Goal: Book appointment/travel/reservation

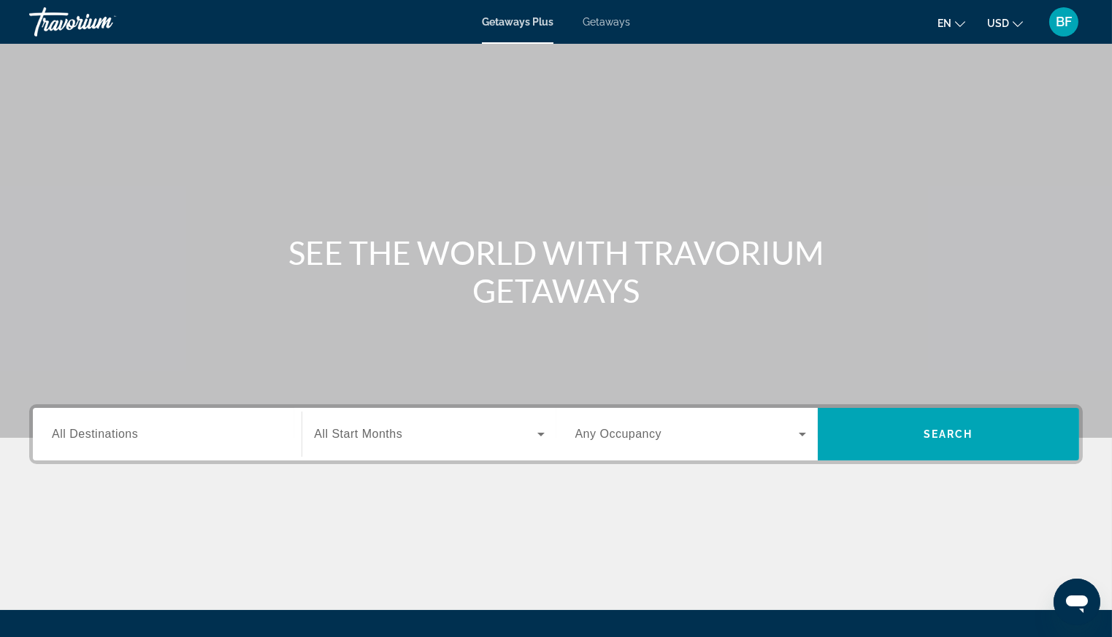
click at [612, 23] on span "Getaways" at bounding box center [606, 22] width 47 height 12
click at [149, 440] on input "Destination All Destinations" at bounding box center [167, 435] width 231 height 18
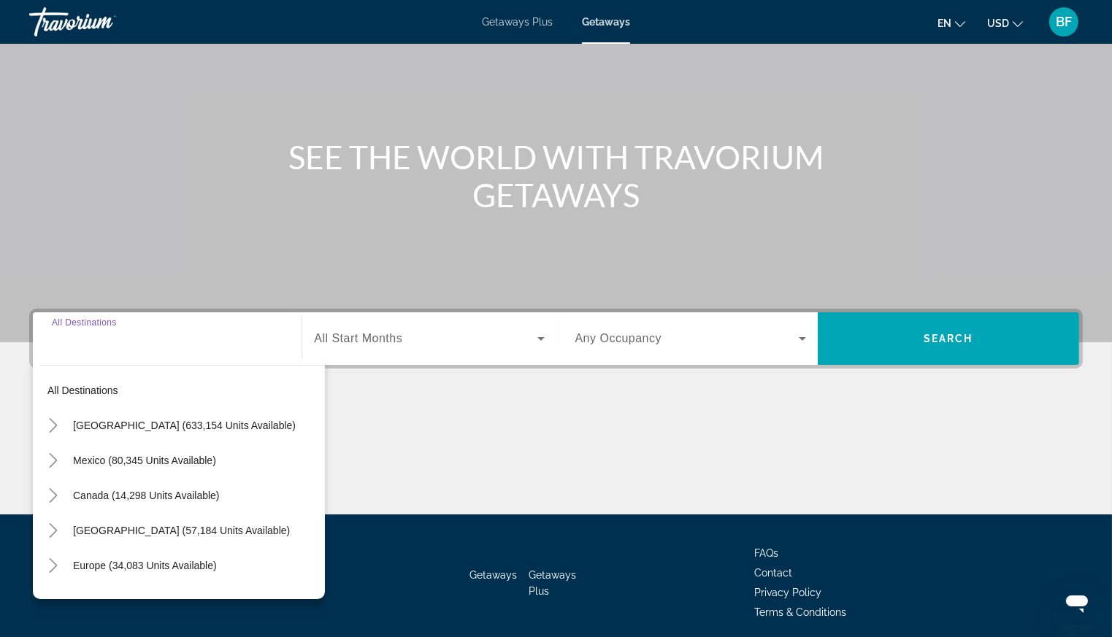
scroll to position [151, 0]
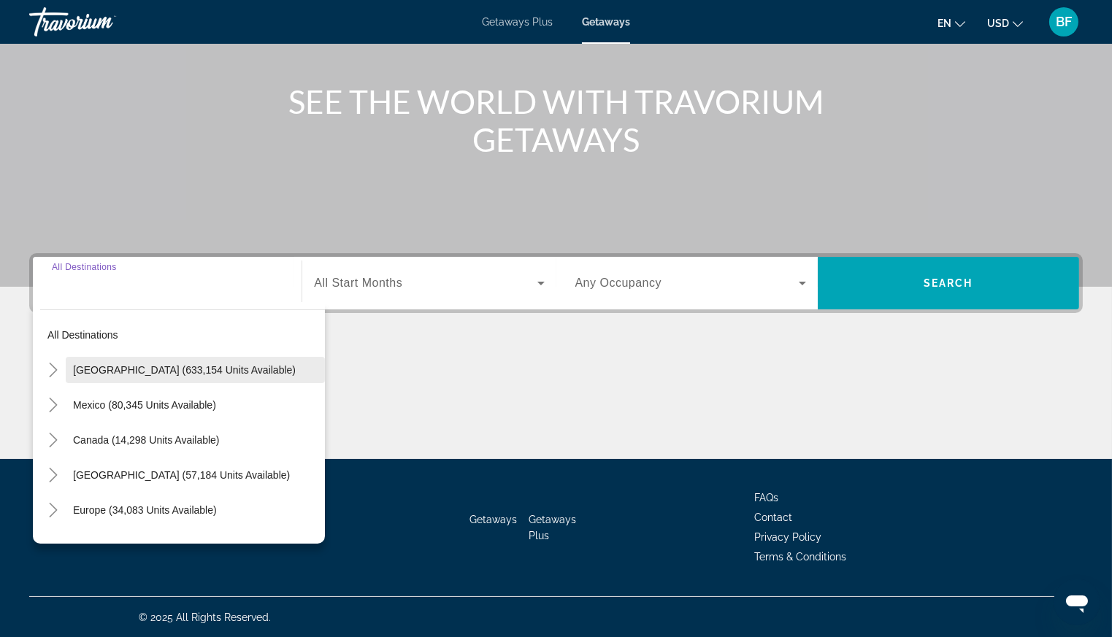
click at [165, 357] on span "Search widget" at bounding box center [195, 370] width 259 height 35
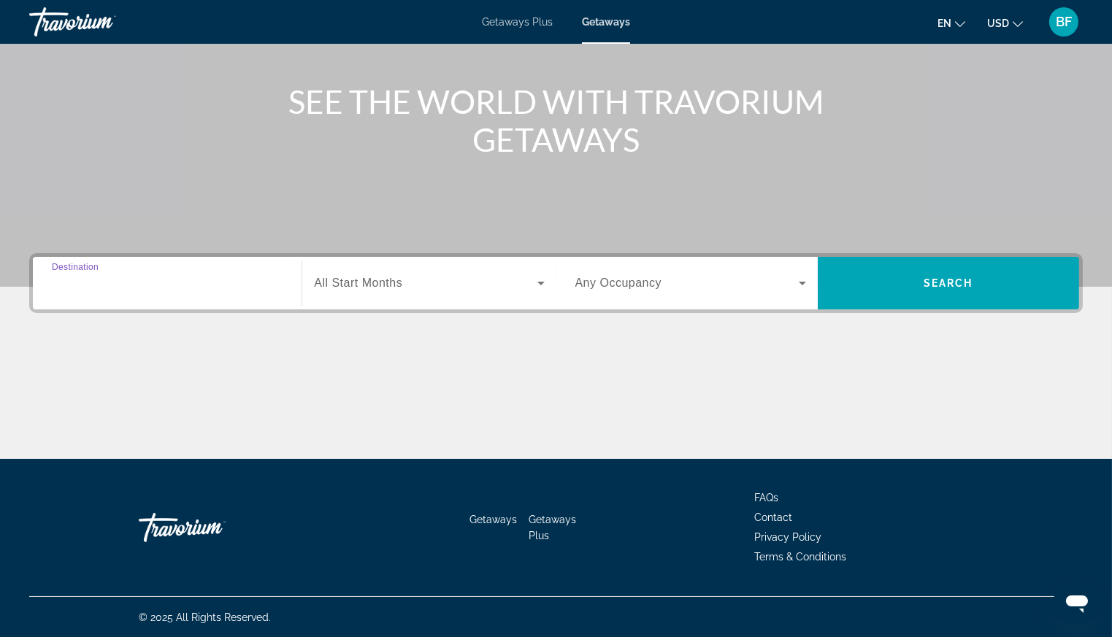
type input "**********"
click at [399, 279] on span "All Start Months" at bounding box center [358, 283] width 88 height 12
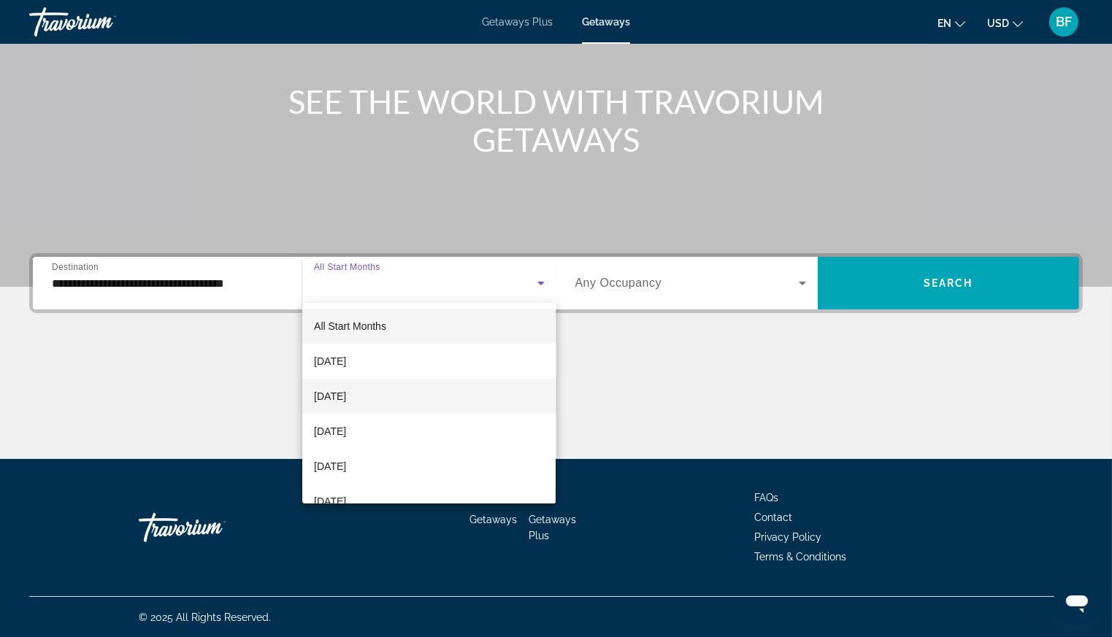
click at [348, 386] on mat-option "[DATE]" at bounding box center [428, 396] width 253 height 35
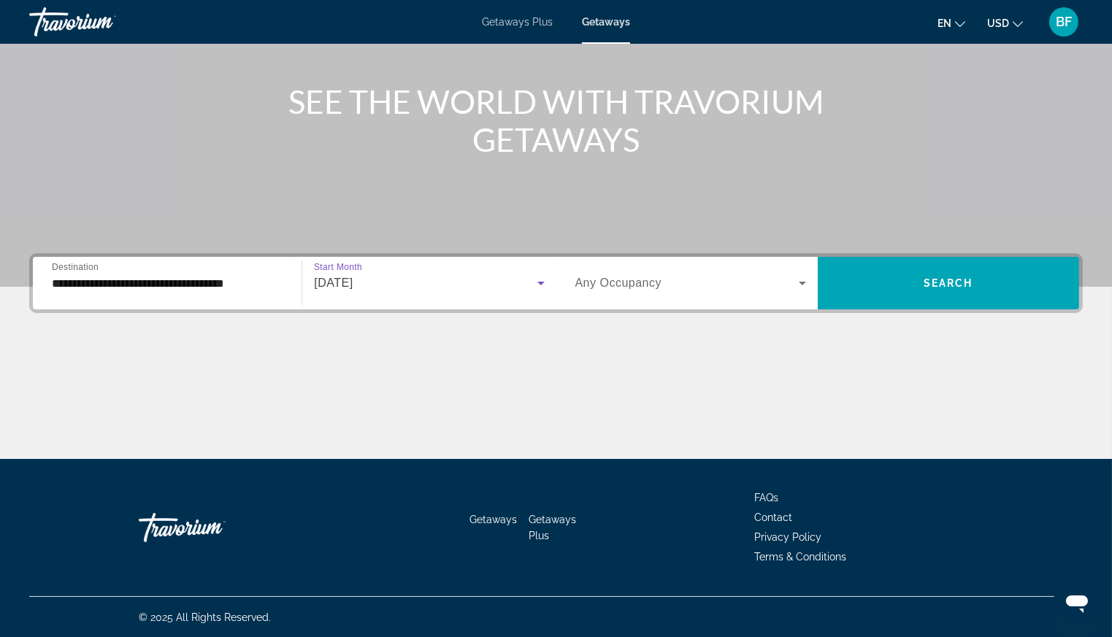
click at [672, 277] on span "Search widget" at bounding box center [686, 283] width 223 height 18
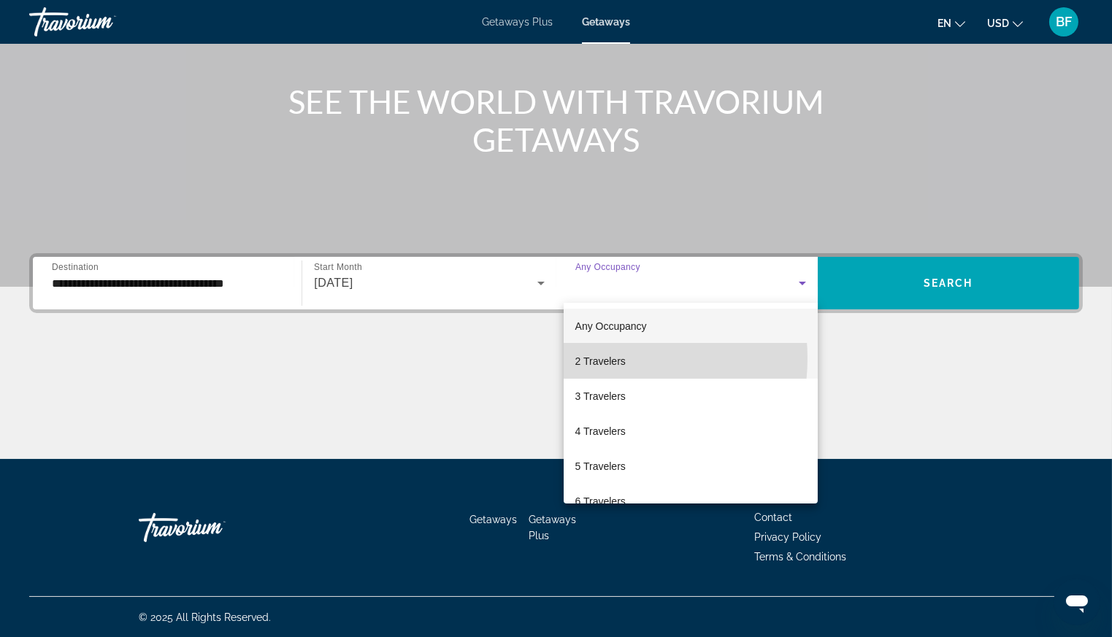
click at [593, 358] on span "2 Travelers" at bounding box center [600, 362] width 50 height 18
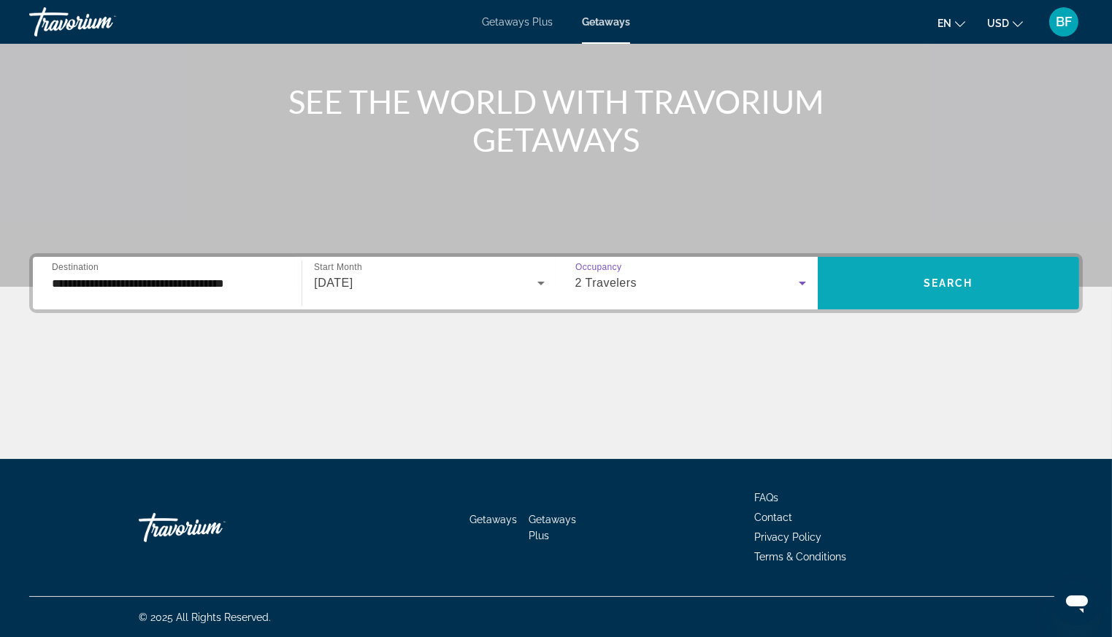
click at [969, 262] on span "Search widget" at bounding box center [948, 283] width 261 height 53
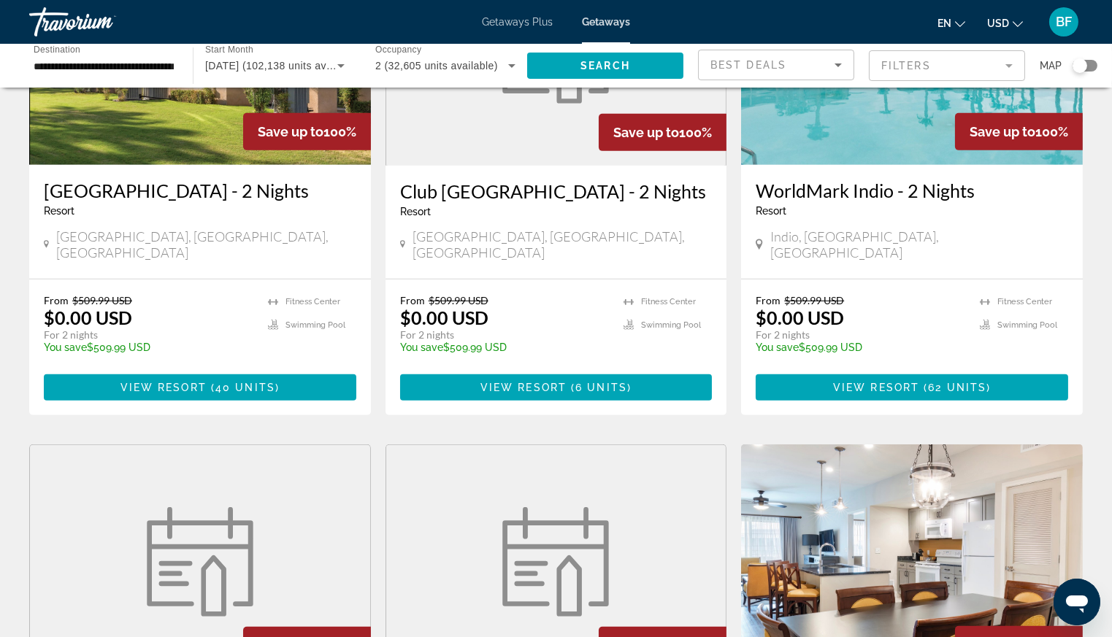
scroll to position [1790, 0]
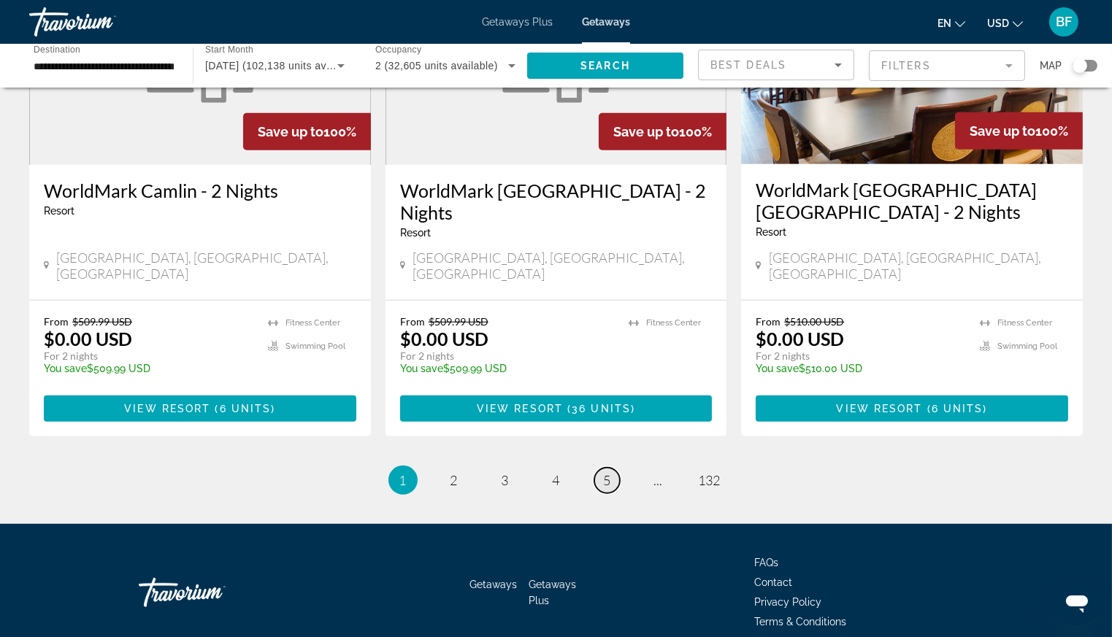
click at [612, 468] on link "page 5" at bounding box center [607, 481] width 26 height 26
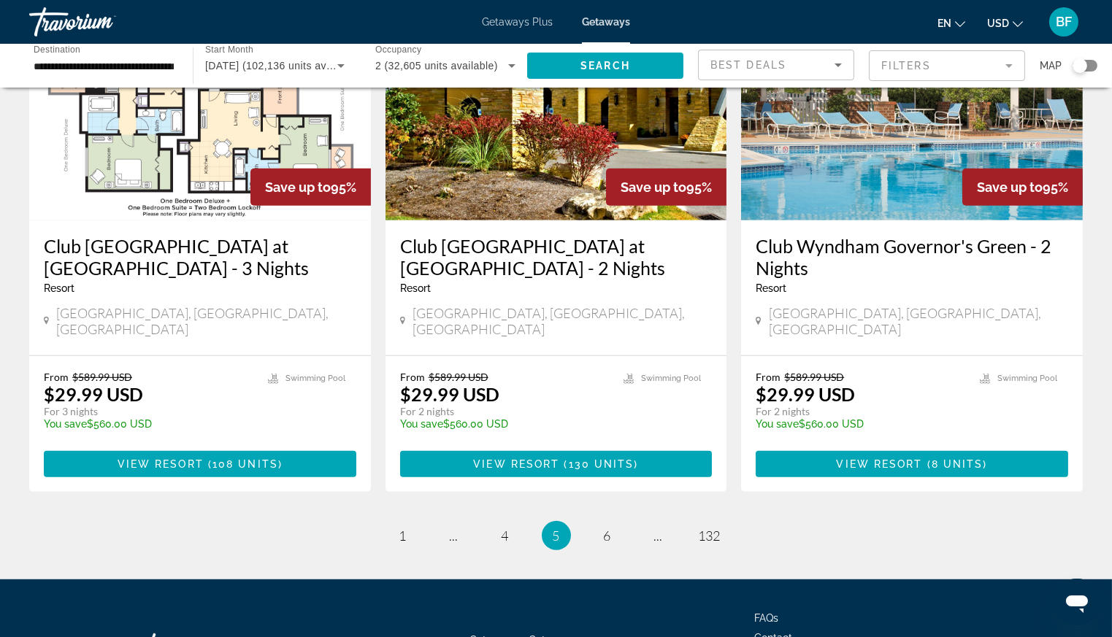
scroll to position [1789, 0]
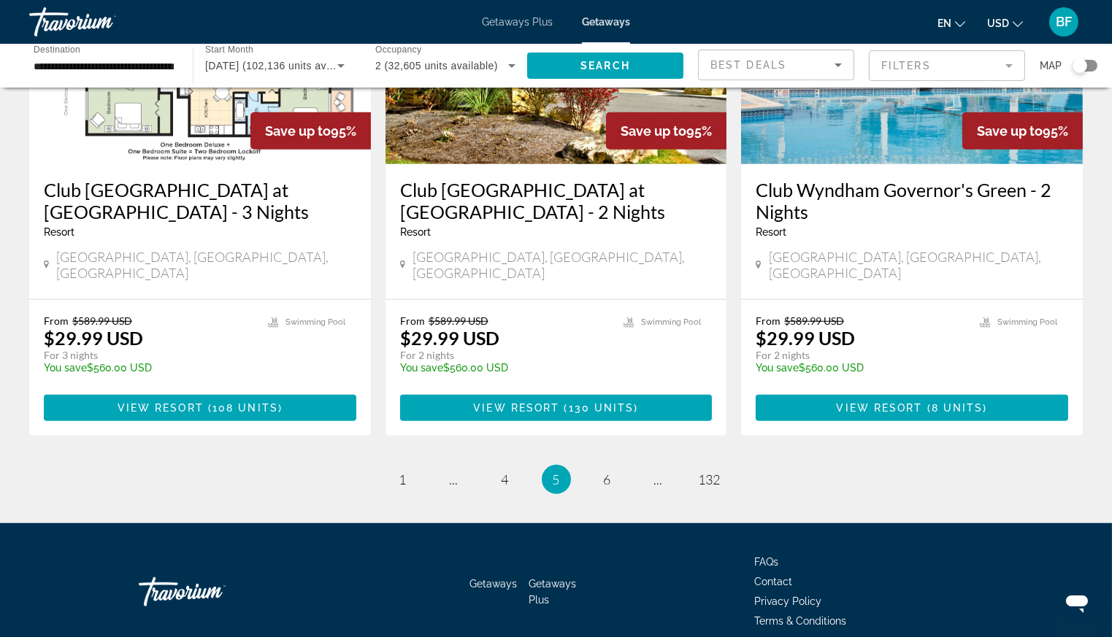
click at [606, 472] on span "6" at bounding box center [607, 480] width 7 height 16
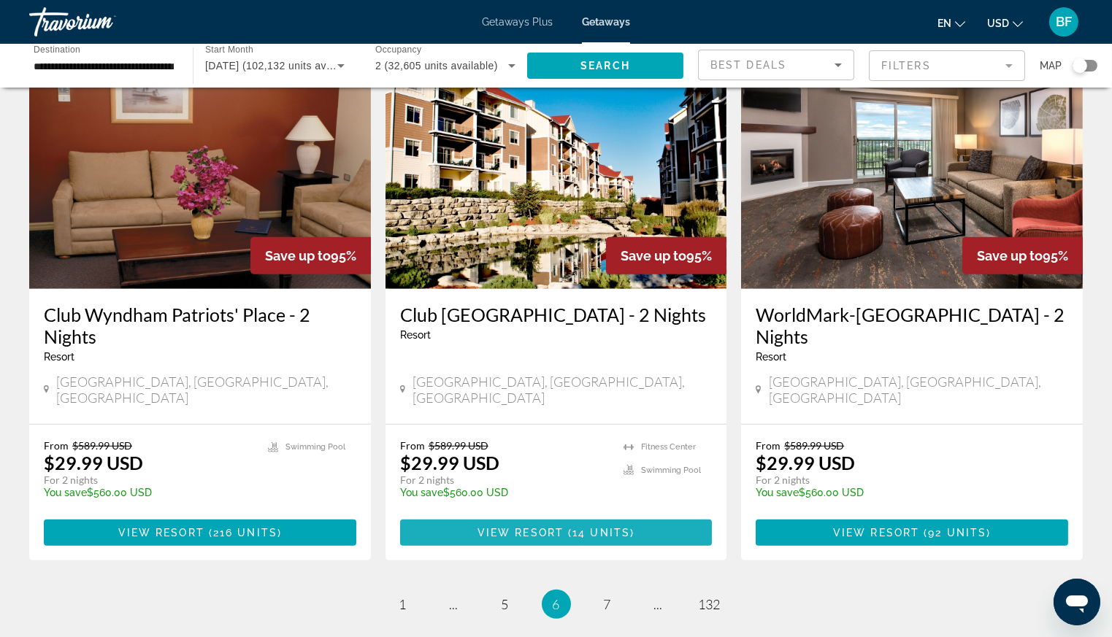
scroll to position [1812, 0]
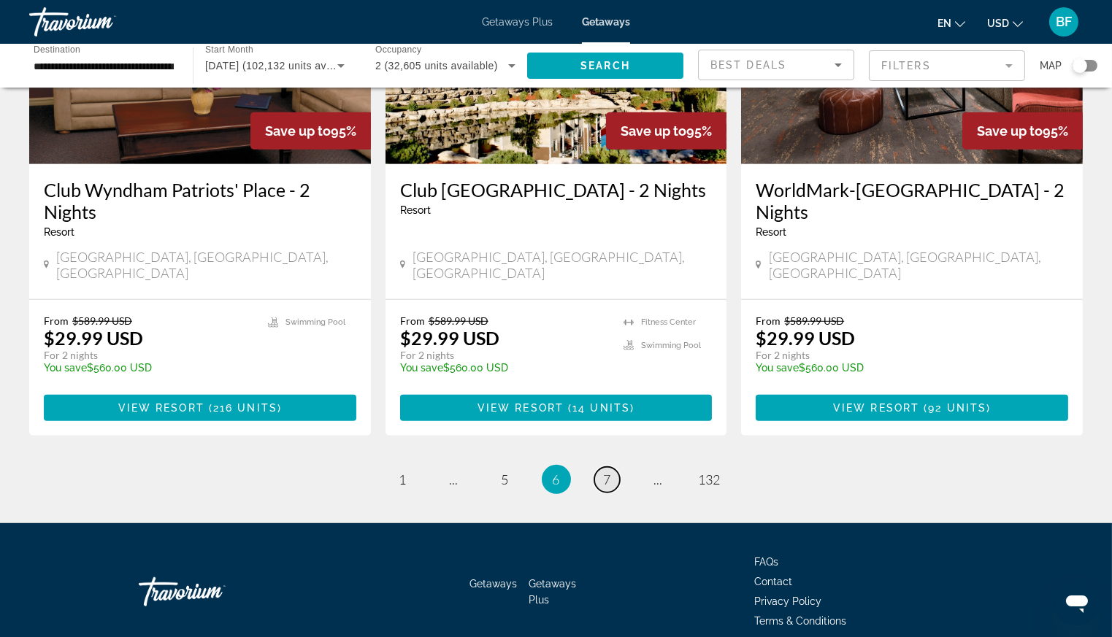
click at [612, 467] on link "page 7" at bounding box center [607, 480] width 26 height 26
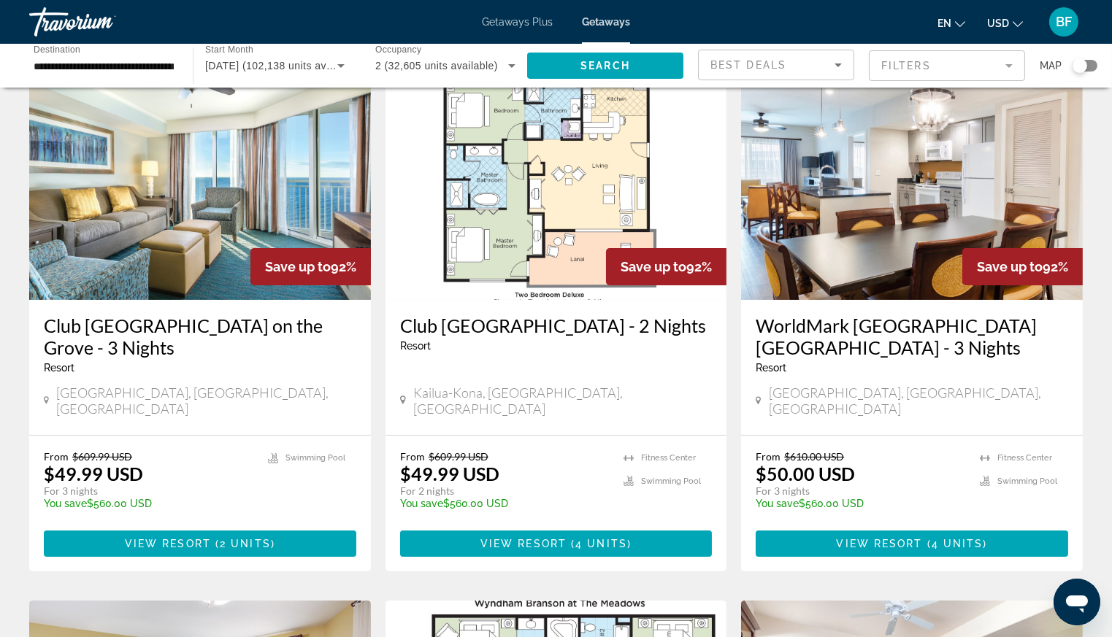
scroll to position [604, 0]
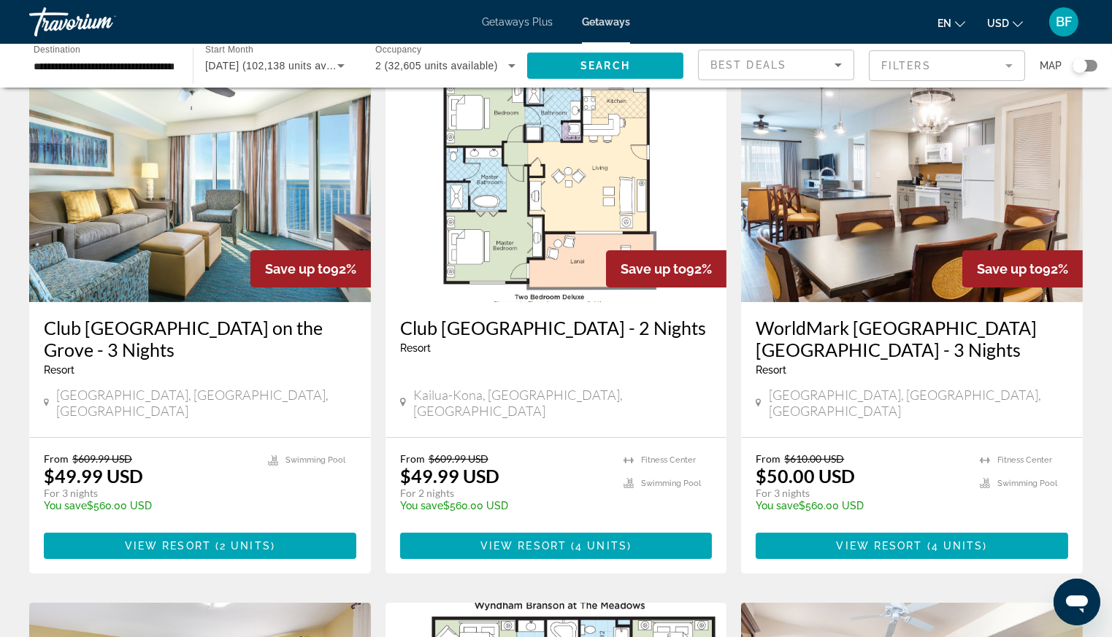
click at [1080, 61] on div "Search widget" at bounding box center [1079, 65] width 15 height 15
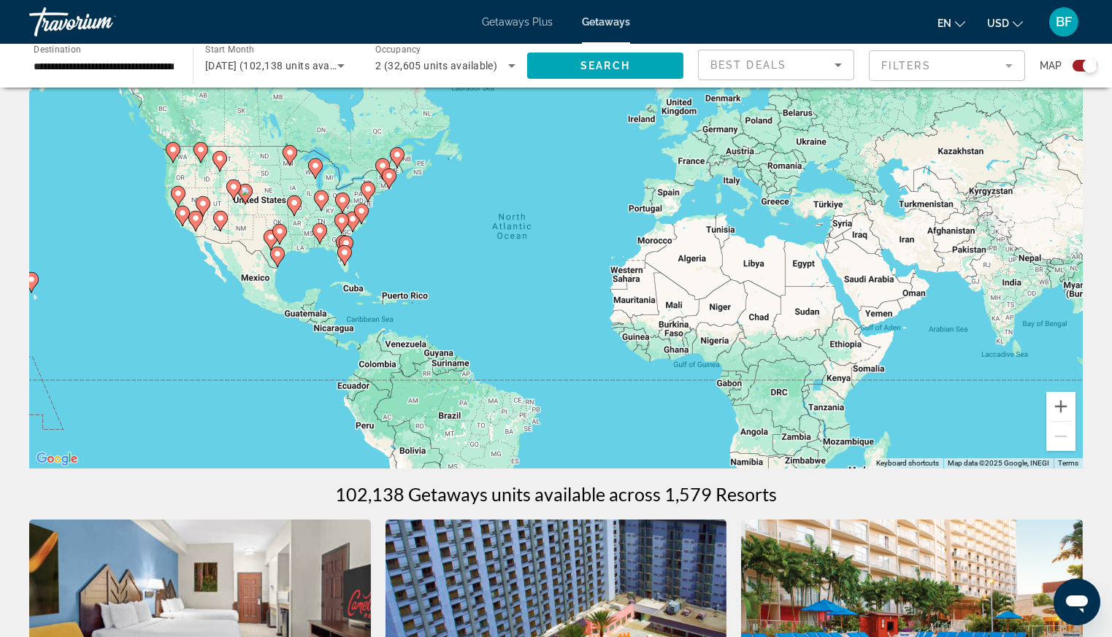
scroll to position [0, 0]
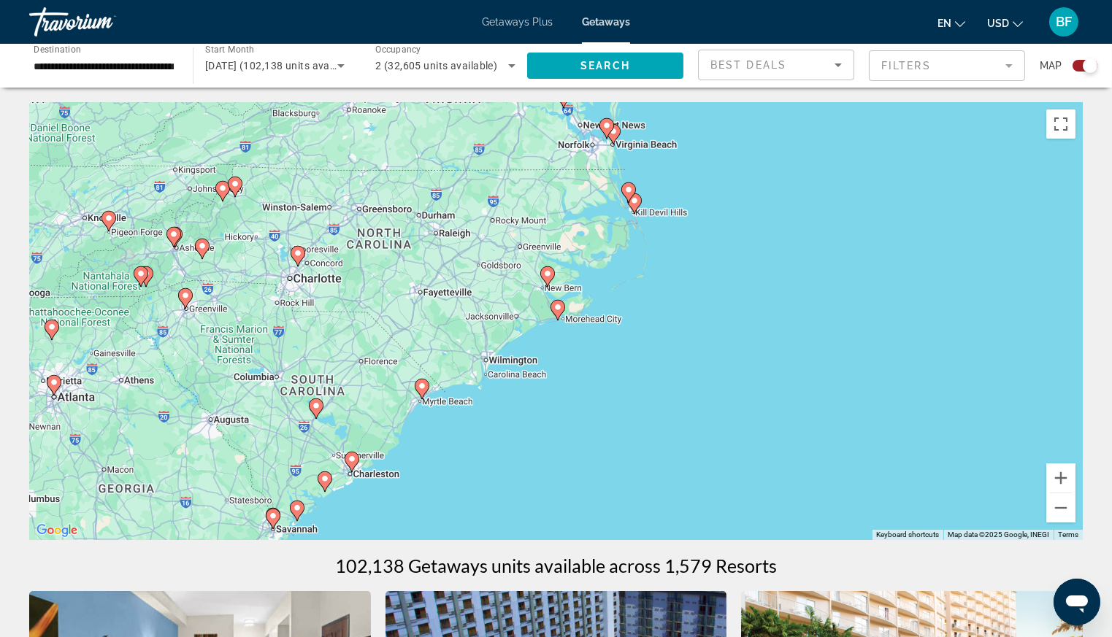
click at [440, 393] on div "To navigate, press the arrow keys. To activate drag with keyboard, press Alt + …" at bounding box center [555, 321] width 1053 height 438
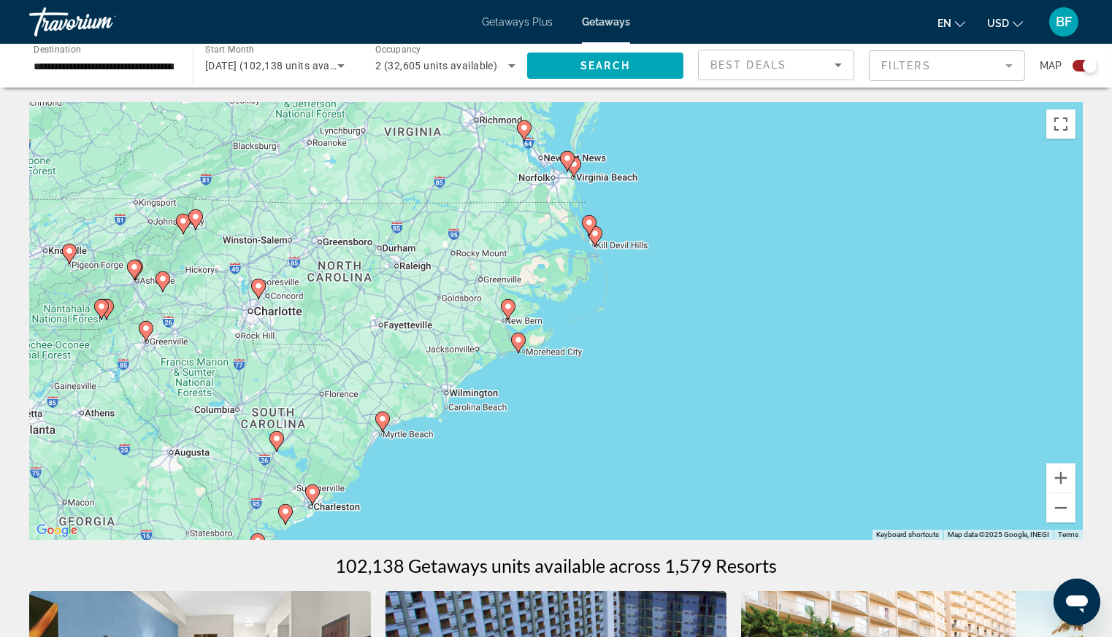
click at [383, 412] on icon "Main content" at bounding box center [381, 421] width 13 height 19
click at [380, 426] on div "To navigate, press the arrow keys. To activate drag with keyboard, press Alt + …" at bounding box center [555, 321] width 1053 height 438
type input "**********"
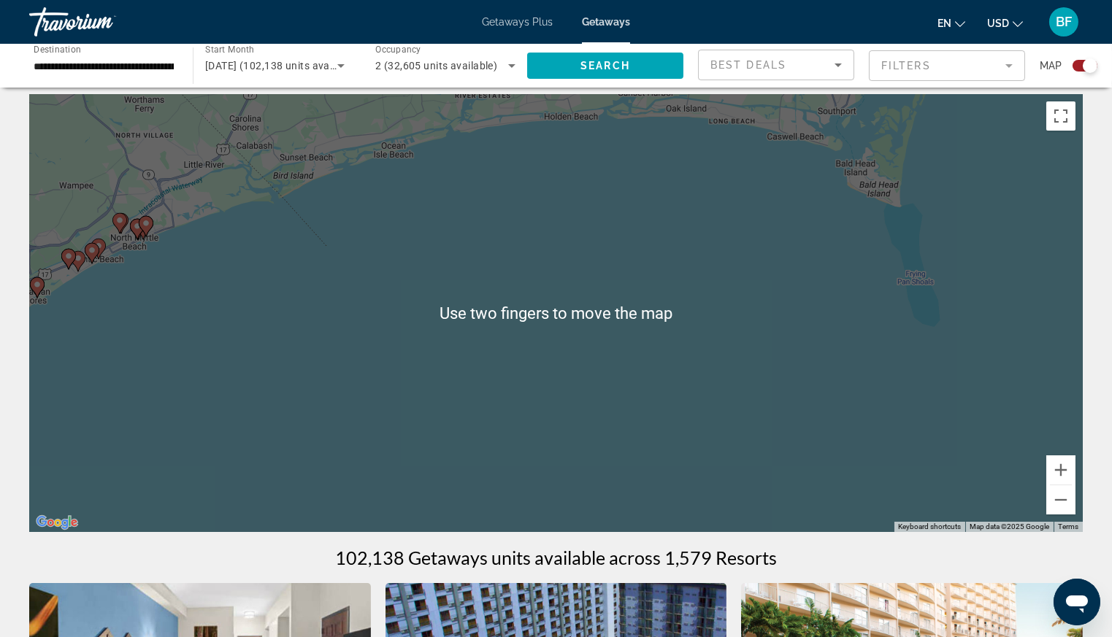
scroll to position [3, 0]
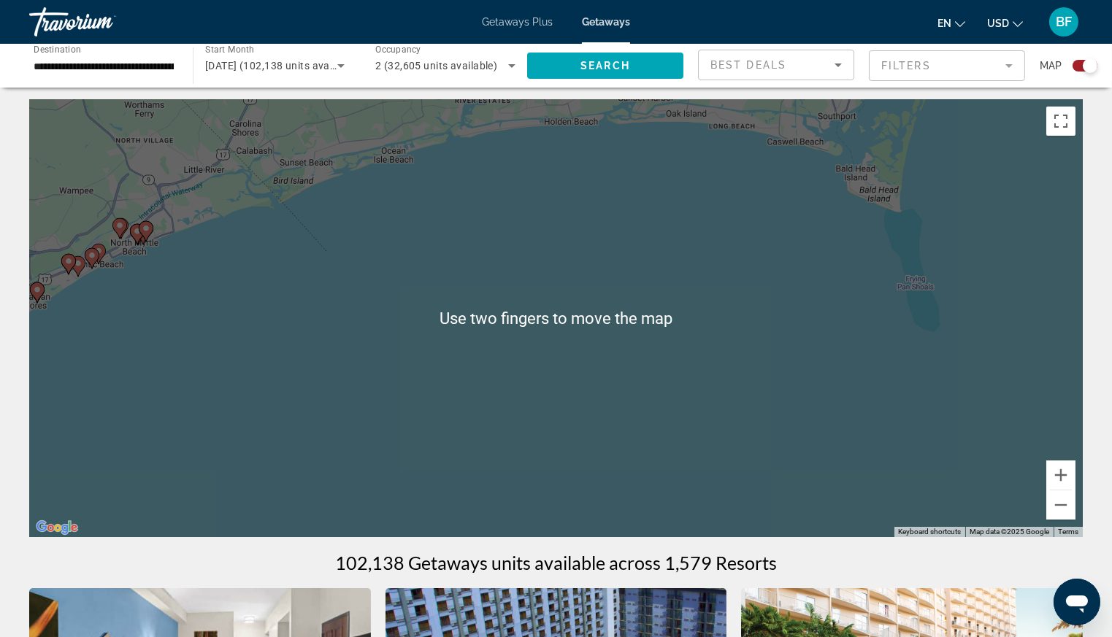
click at [145, 227] on image "Main content" at bounding box center [146, 228] width 9 height 9
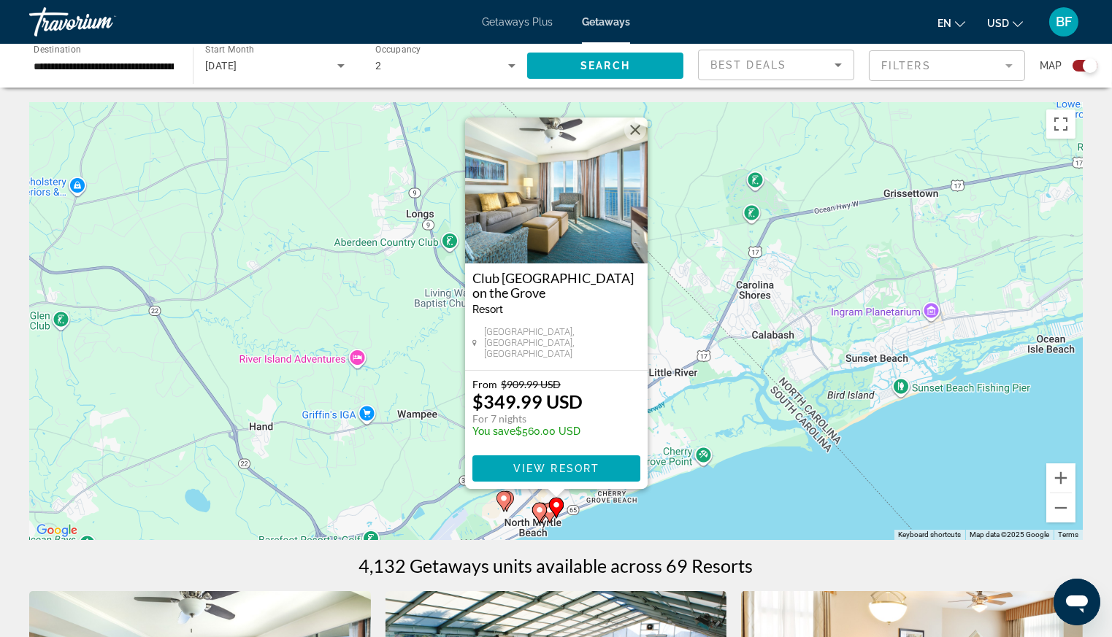
click at [624, 140] on img "Main content" at bounding box center [556, 191] width 182 height 146
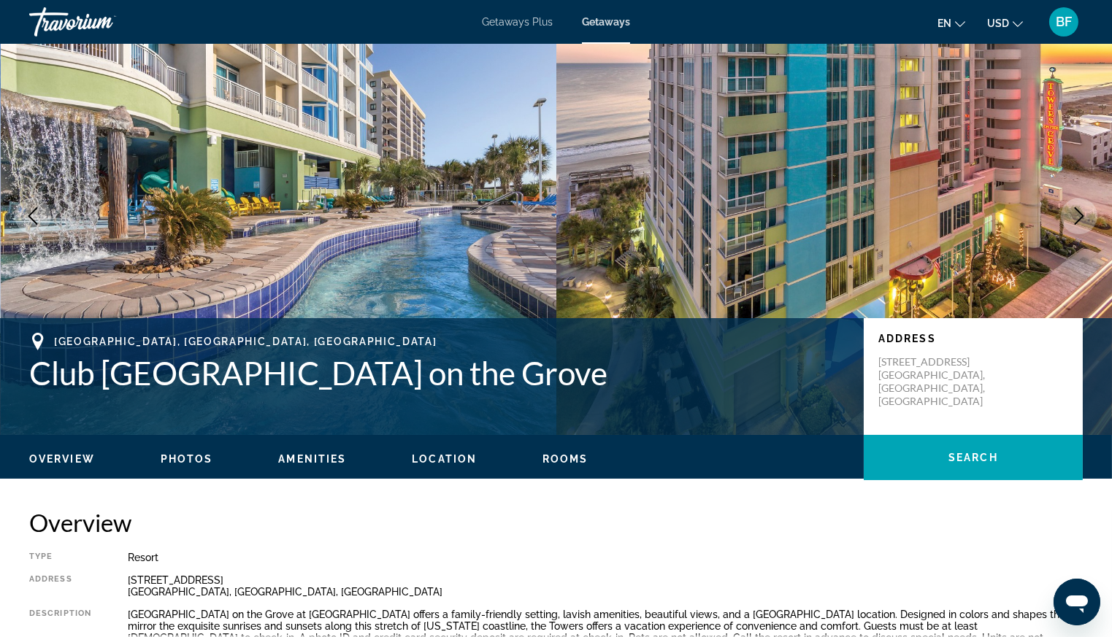
scroll to position [46, 0]
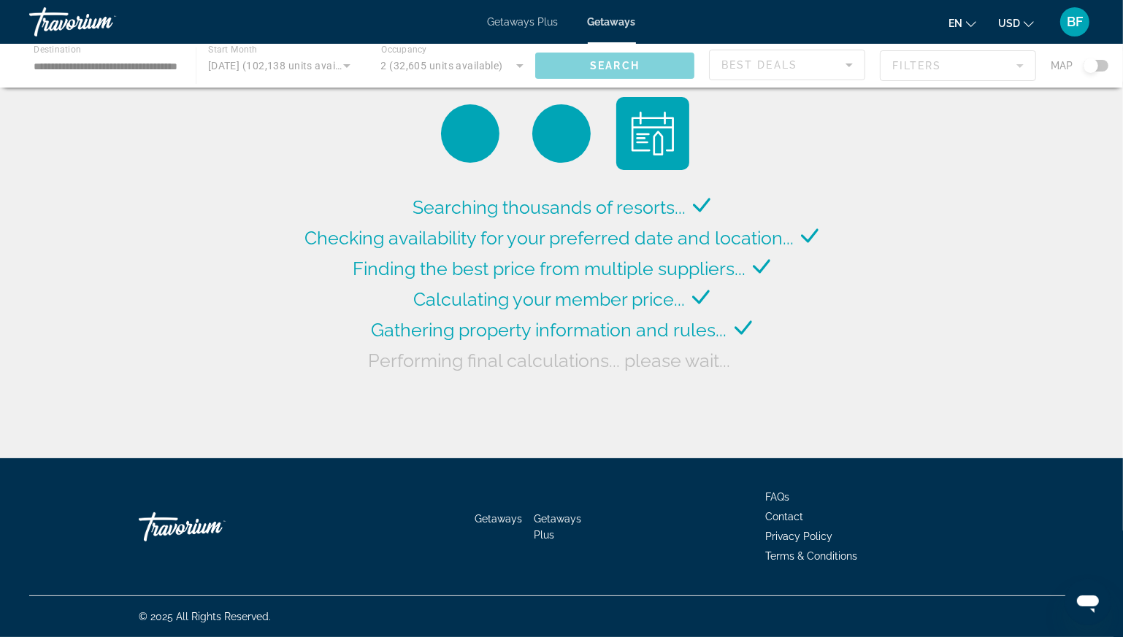
click at [1101, 75] on div "Main content" at bounding box center [561, 66] width 1123 height 44
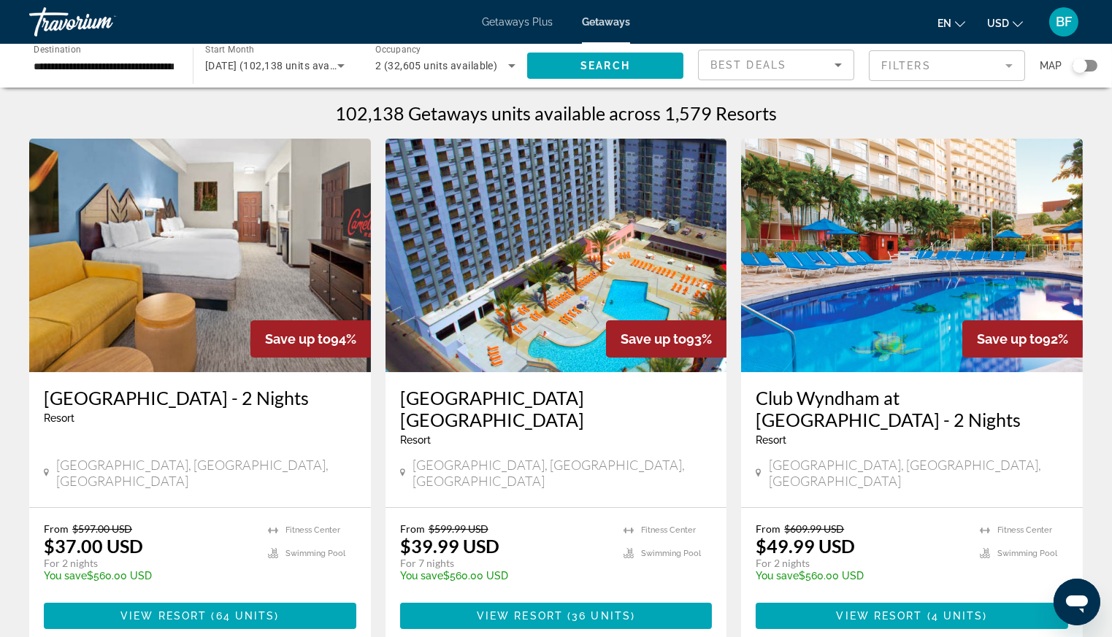
click at [1080, 70] on div "Search widget" at bounding box center [1079, 65] width 15 height 15
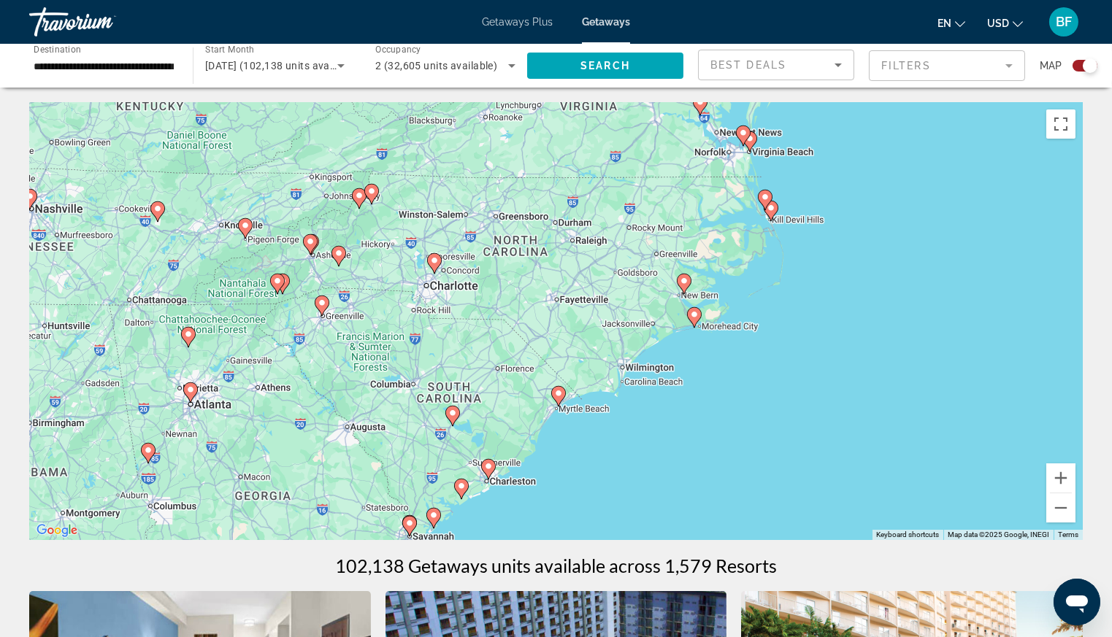
click at [558, 393] on image "Main content" at bounding box center [558, 393] width 9 height 9
click at [558, 403] on div "To navigate, press the arrow keys. To activate drag with keyboard, press Alt + …" at bounding box center [555, 321] width 1053 height 438
type input "**********"
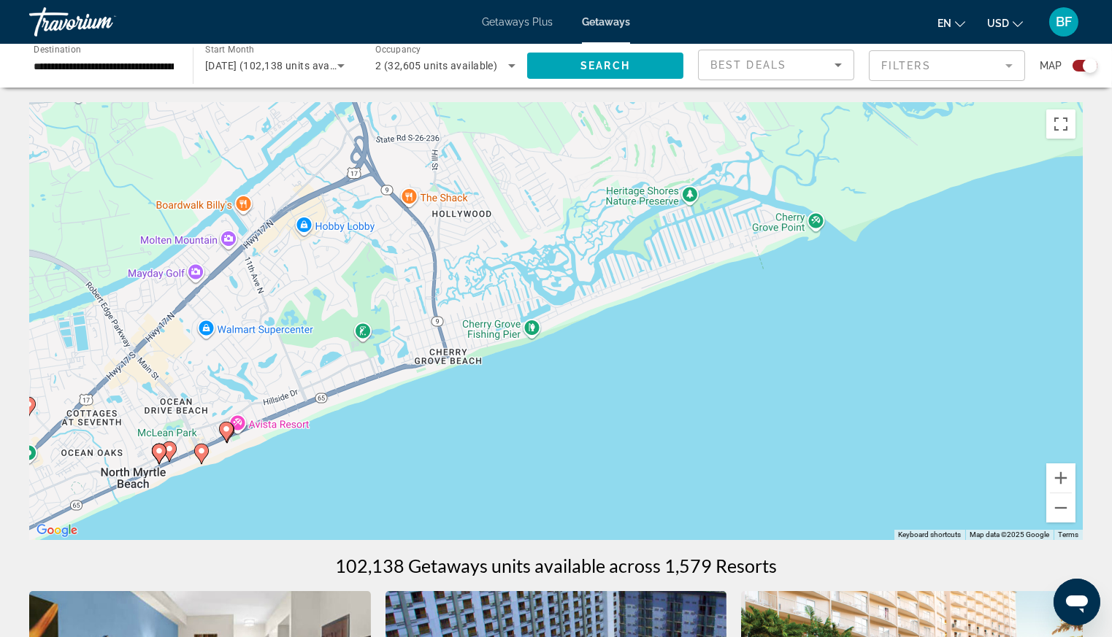
click at [207, 457] on gmp-advanced-marker "Main content" at bounding box center [201, 454] width 15 height 22
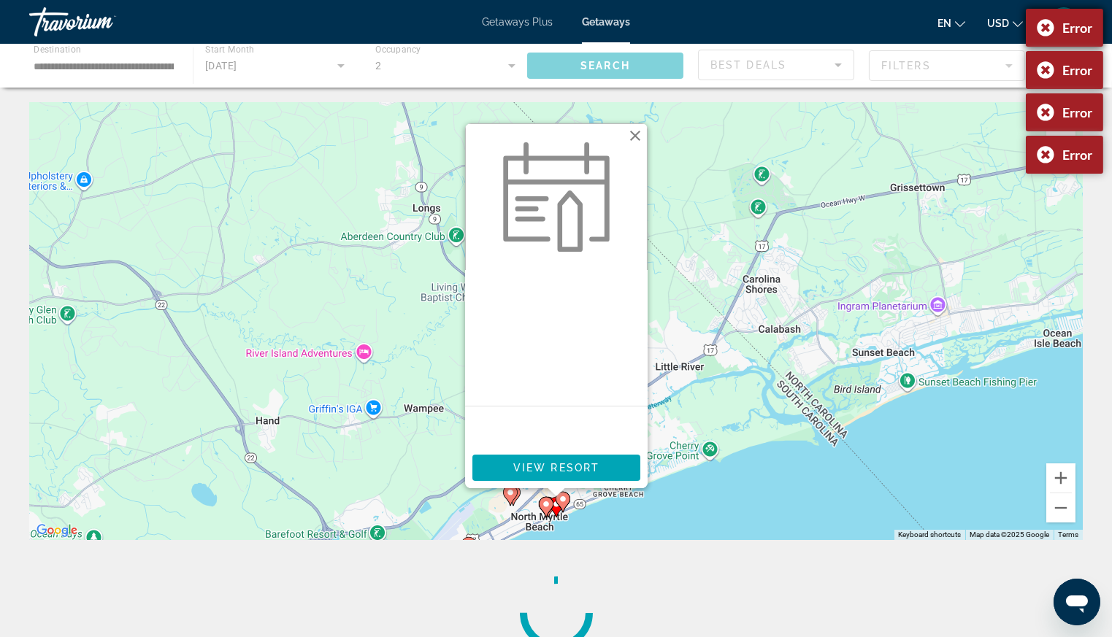
click at [1052, 26] on div "Error" at bounding box center [1064, 28] width 77 height 38
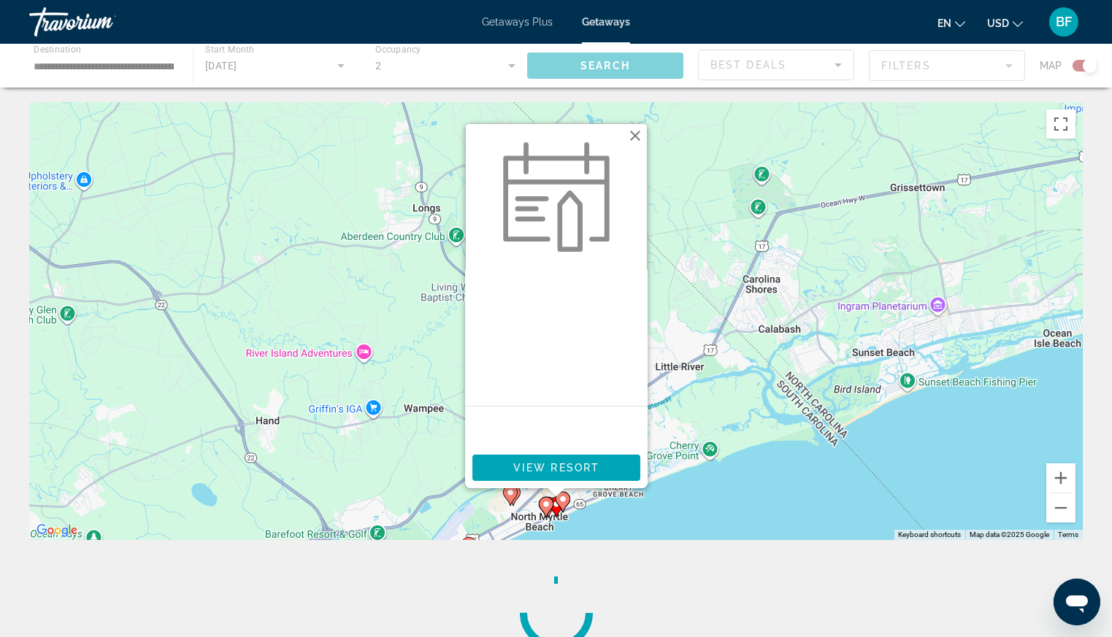
click at [1057, 54] on div "Error" at bounding box center [1064, 70] width 77 height 38
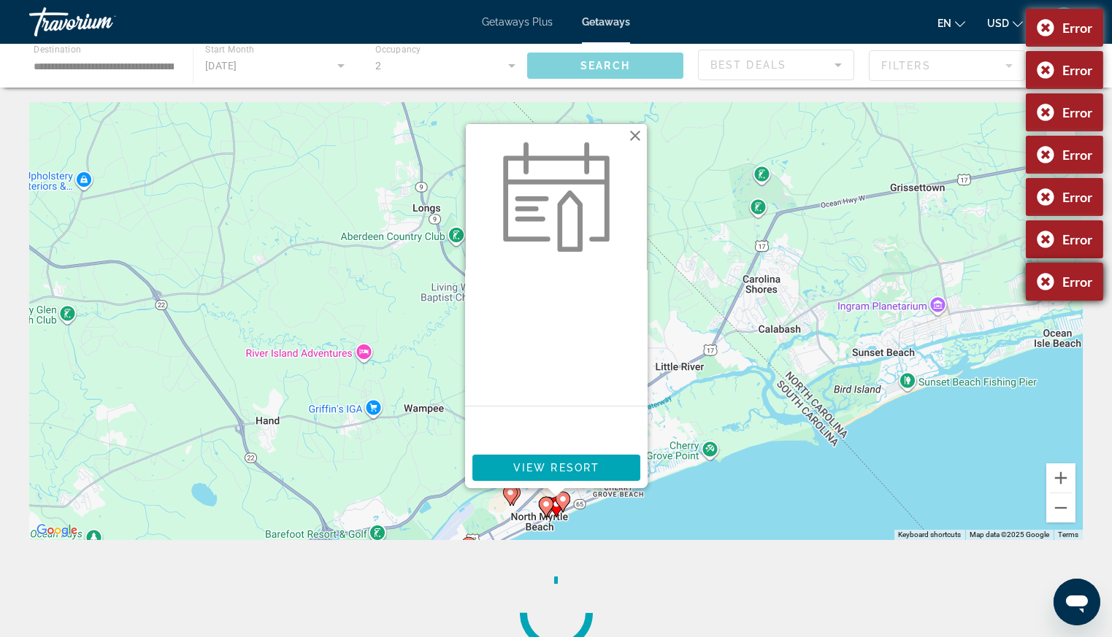
click at [1043, 288] on div "Error" at bounding box center [1064, 282] width 77 height 38
click at [1052, 185] on div "Error" at bounding box center [1064, 197] width 77 height 38
click at [1048, 242] on div "To activate drag with keyboard, press Alt + Enter. Once in keyboard drag state,…" at bounding box center [555, 321] width 1053 height 438
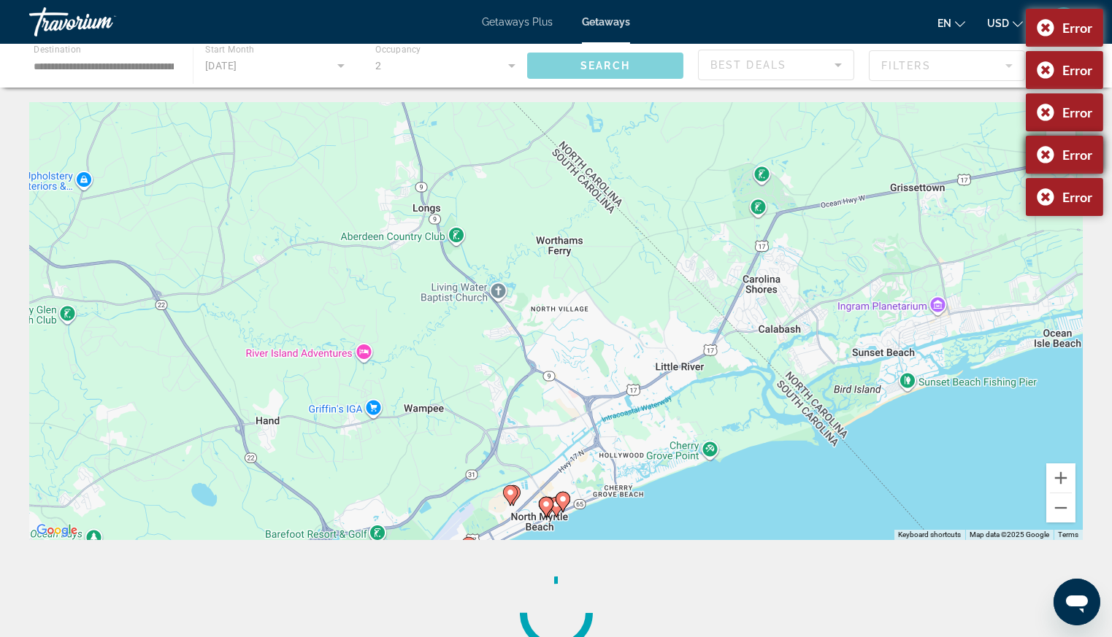
click at [1050, 152] on div "Error" at bounding box center [1064, 155] width 77 height 38
click at [1049, 197] on div "To activate drag with keyboard, press Alt + Enter. Once in keyboard drag state,…" at bounding box center [555, 321] width 1053 height 438
click at [1053, 146] on div "Error" at bounding box center [1064, 155] width 77 height 38
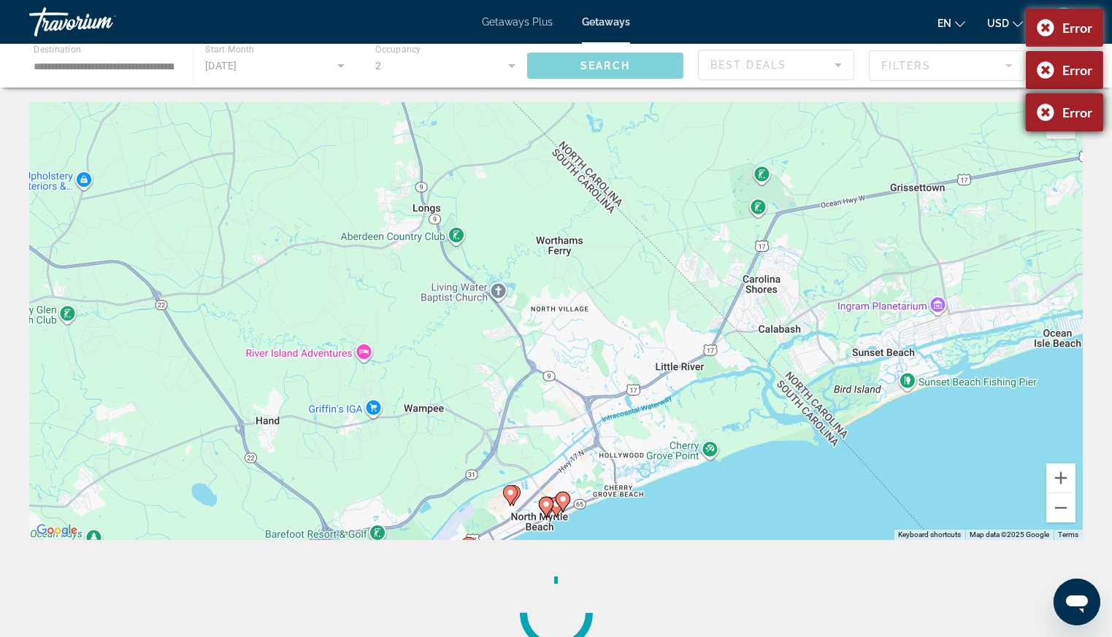
click at [1047, 105] on div "Error" at bounding box center [1064, 112] width 77 height 38
click at [1039, 64] on div "Error" at bounding box center [1064, 70] width 77 height 38
click at [1043, 24] on div "Error" at bounding box center [1064, 28] width 77 height 38
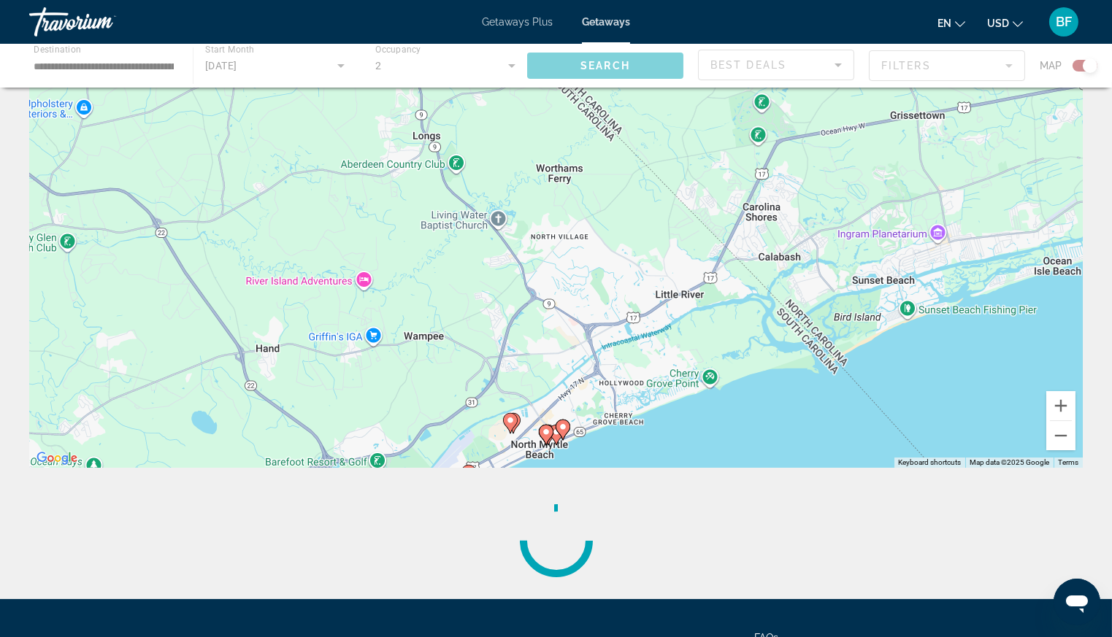
scroll to position [212, 0]
